Goal: Task Accomplishment & Management: Use online tool/utility

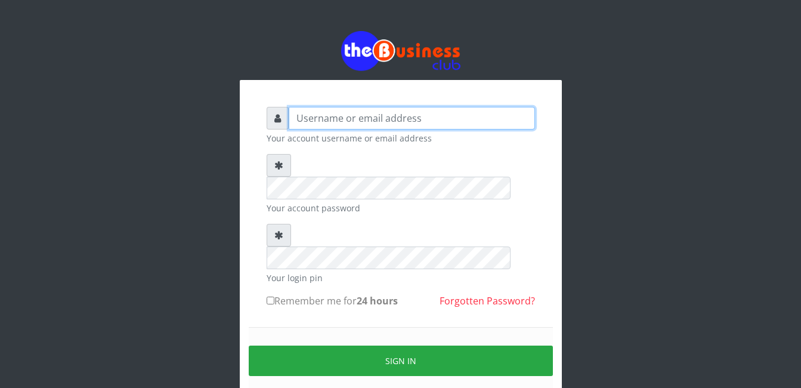
type input "Mlanga"
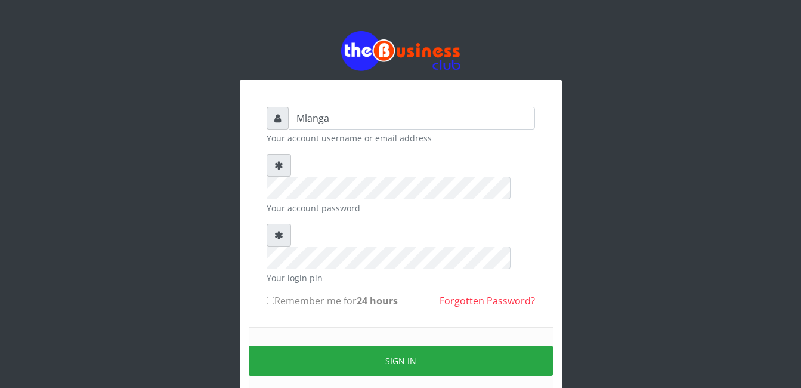
click at [162, 194] on div "Mlanga Your account username or email address Your account password Your login …" at bounding box center [401, 237] width 680 height 475
click at [150, 281] on div "Mlanga Your account username or email address Your account password Your login …" at bounding box center [401, 237] width 680 height 475
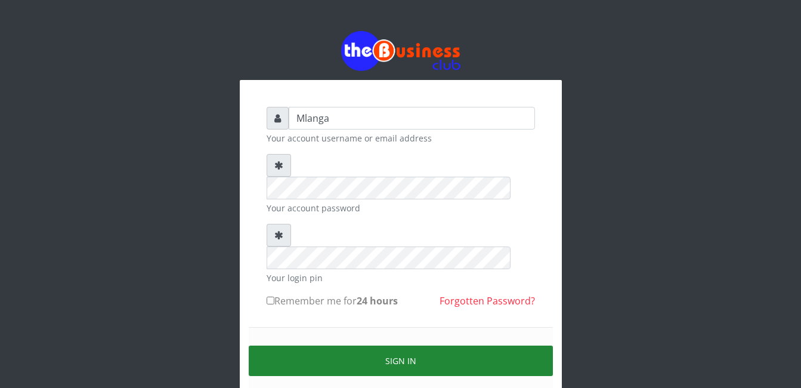
click at [395, 345] on button "Sign in" at bounding box center [401, 360] width 304 height 30
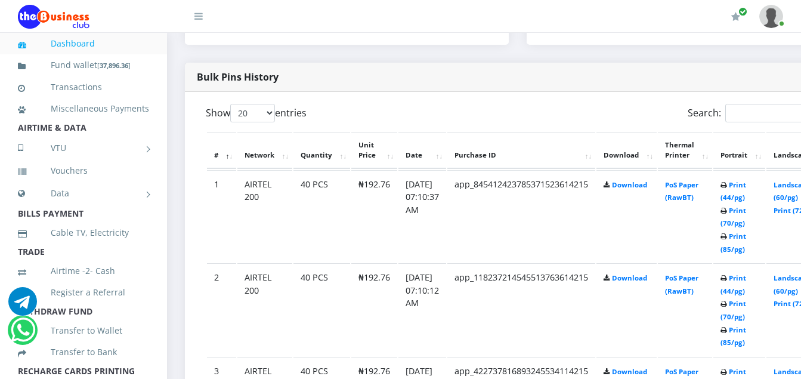
scroll to position [596, 0]
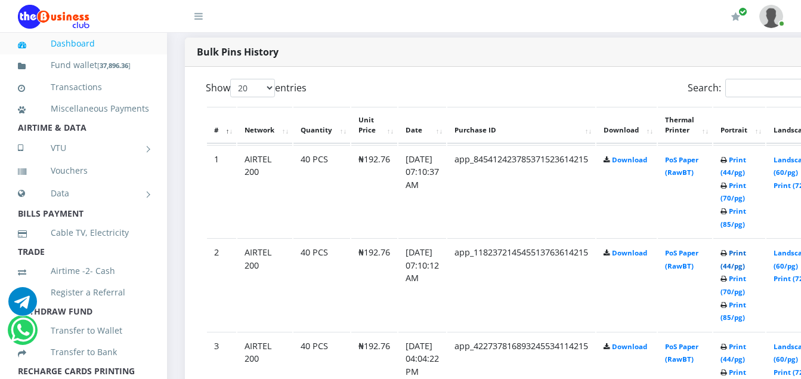
click at [746, 255] on link "Print (44/pg)" at bounding box center [733, 259] width 26 height 22
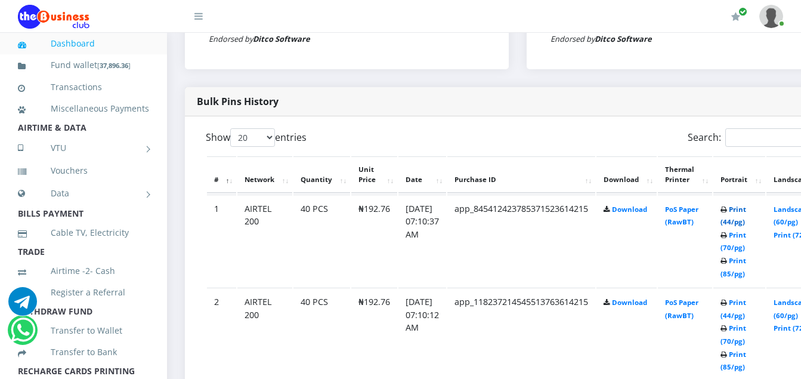
click at [746, 212] on link "Print (44/pg)" at bounding box center [733, 216] width 26 height 22
click at [746, 213] on link "Print (44/pg)" at bounding box center [733, 216] width 26 height 22
click at [746, 209] on link "Print (44/pg)" at bounding box center [733, 216] width 26 height 22
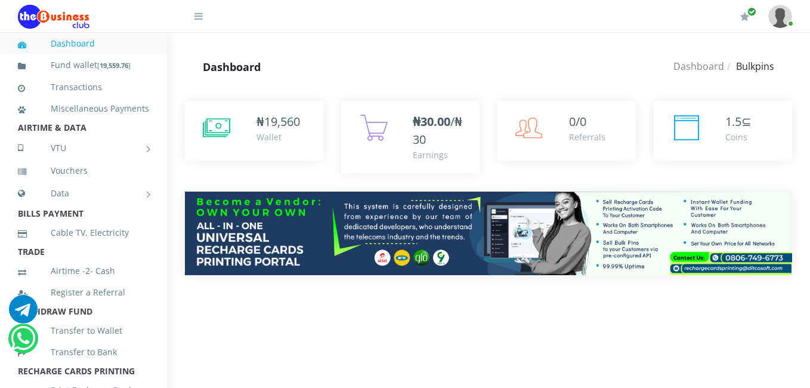
click at [803, 311] on html "Dashboard Fund wallet [ 19,559.76 ] Transactions Miscellaneous Payments AIRTIME…" at bounding box center [405, 155] width 810 height 311
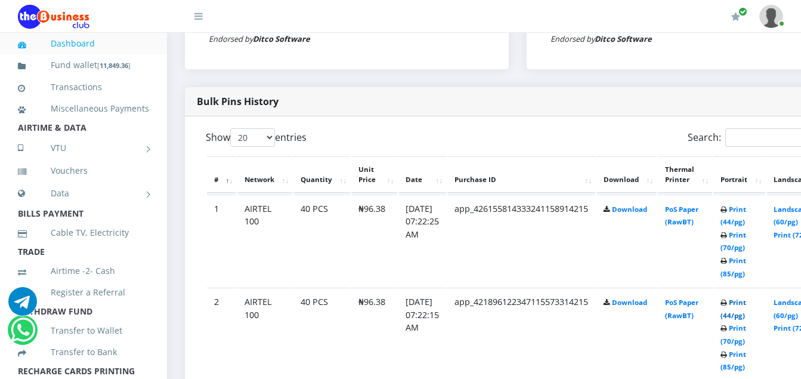
click at [746, 302] on link "Print (44/pg)" at bounding box center [733, 309] width 26 height 22
click at [746, 211] on link "Print (44/pg)" at bounding box center [733, 216] width 26 height 22
